Goal: Find contact information

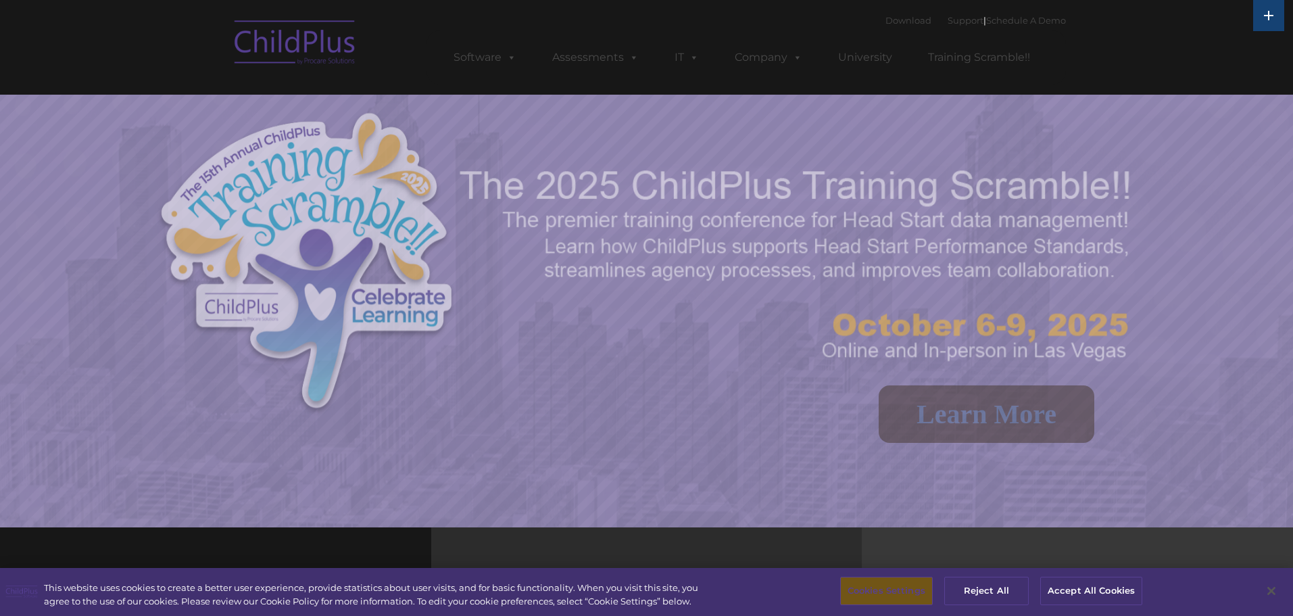
select select "MEDIUM"
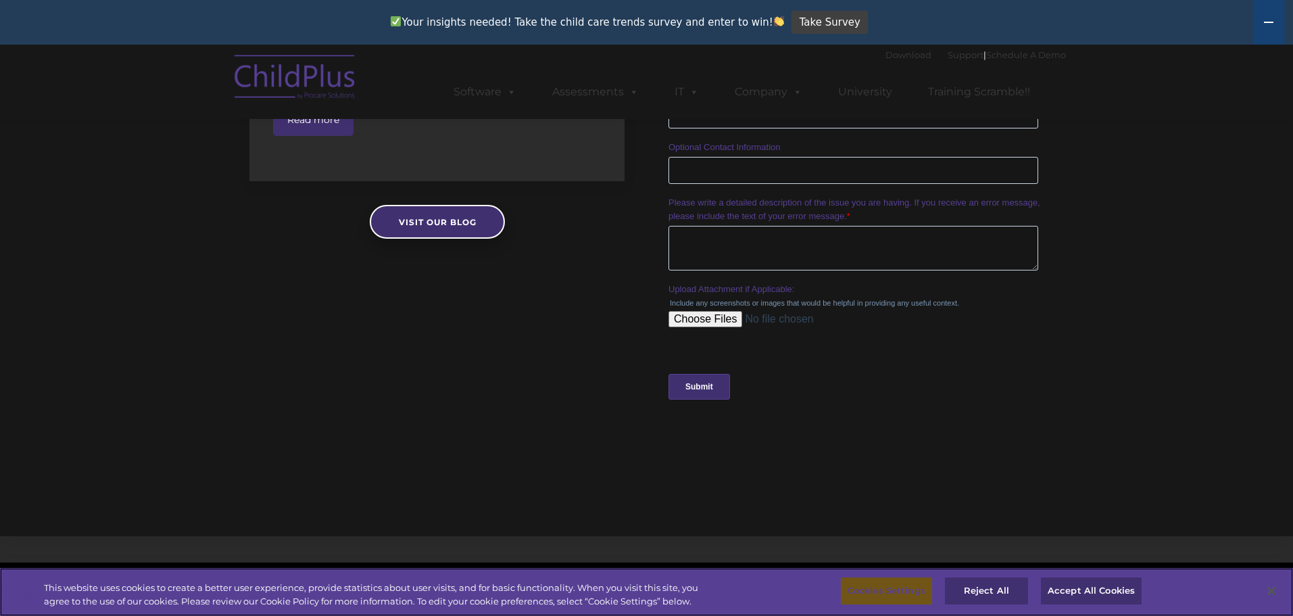
scroll to position [1359, 0]
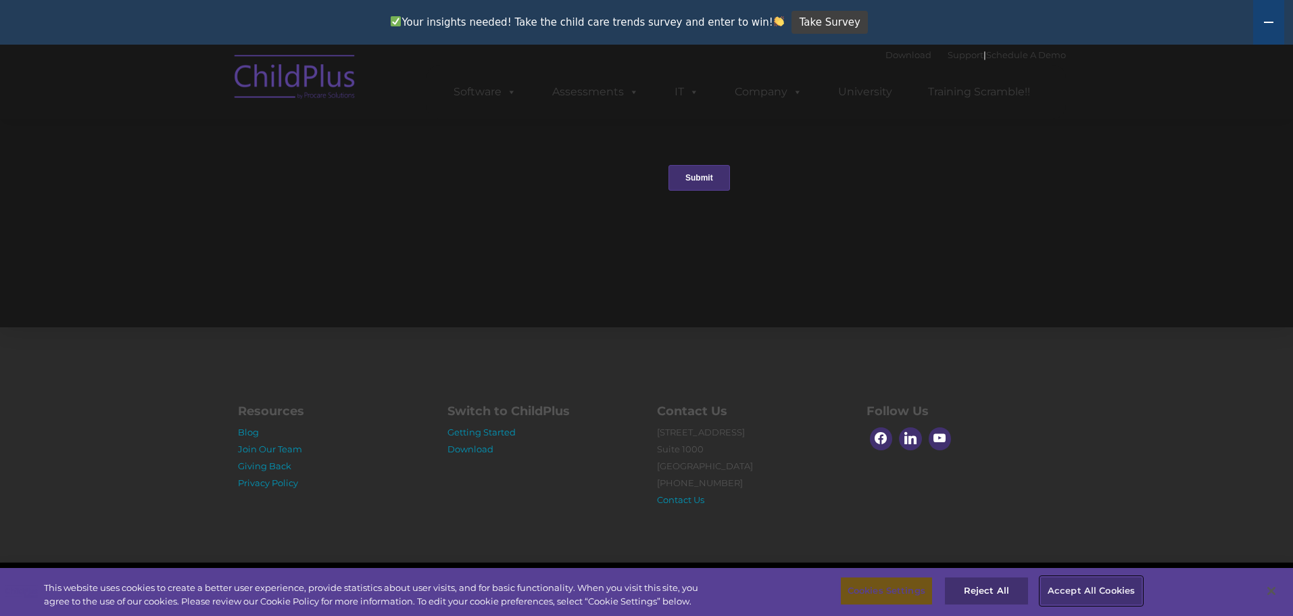
click at [1098, 592] on button "Accept All Cookies" at bounding box center [1091, 591] width 102 height 28
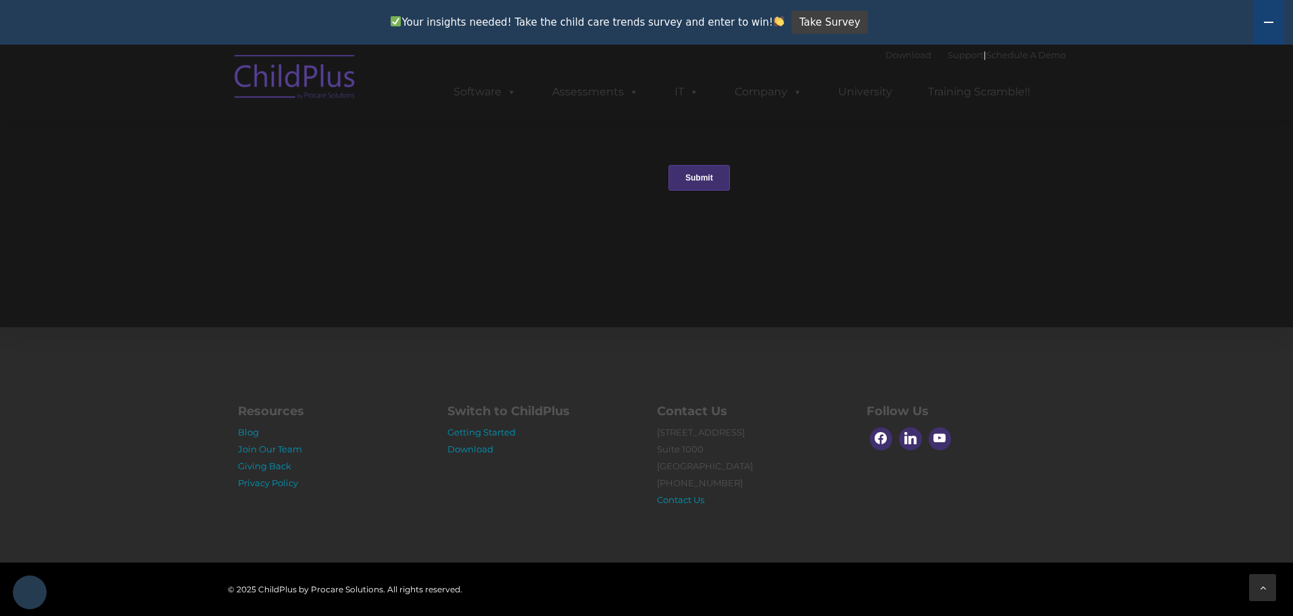
click at [1265, 591] on icon at bounding box center [1263, 587] width 6 height 9
click at [690, 501] on link "Contact Us" at bounding box center [680, 499] width 47 height 11
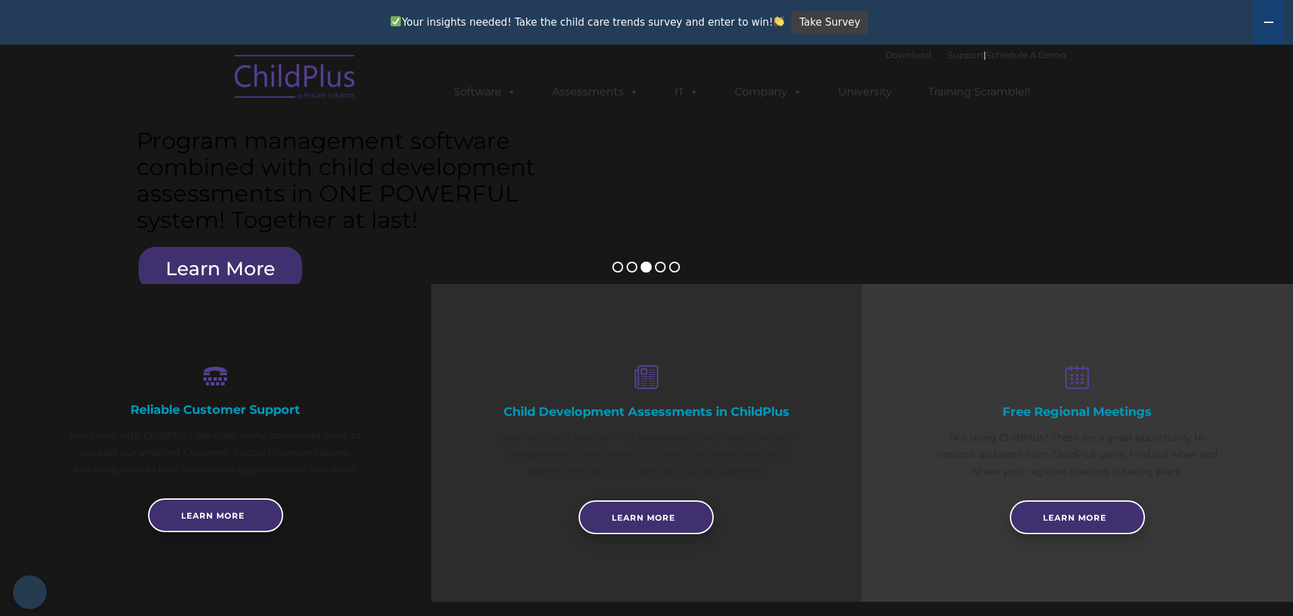
scroll to position [0, 0]
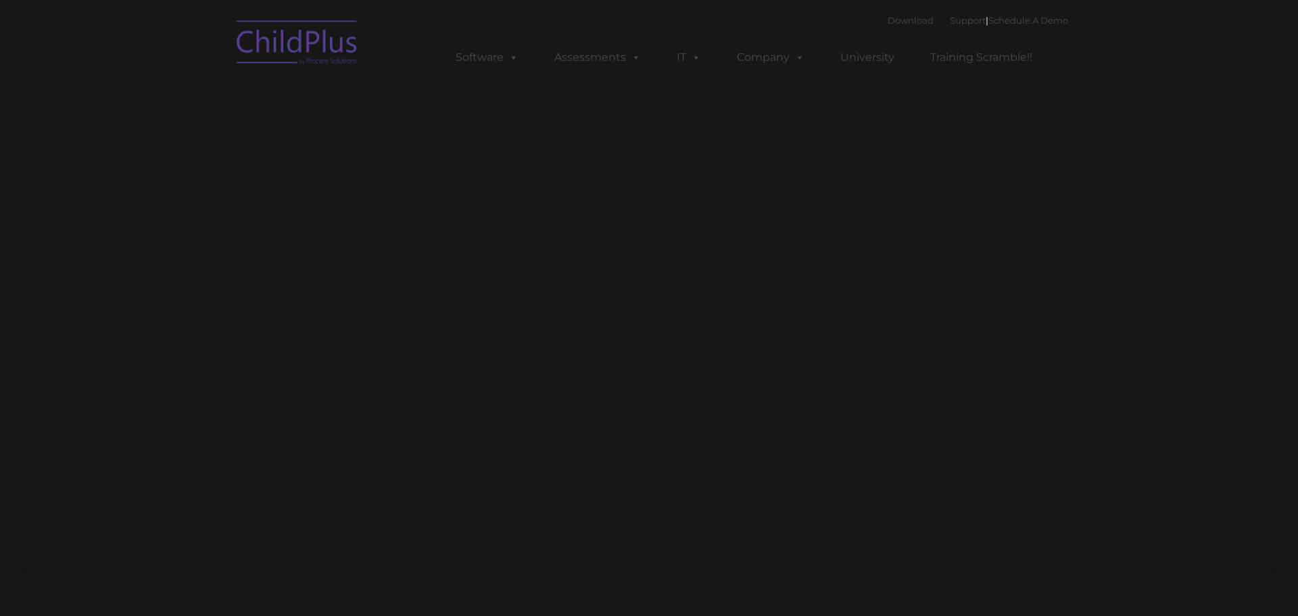
type input ""
select select "MEDIUM"
